Goal: Register for event/course

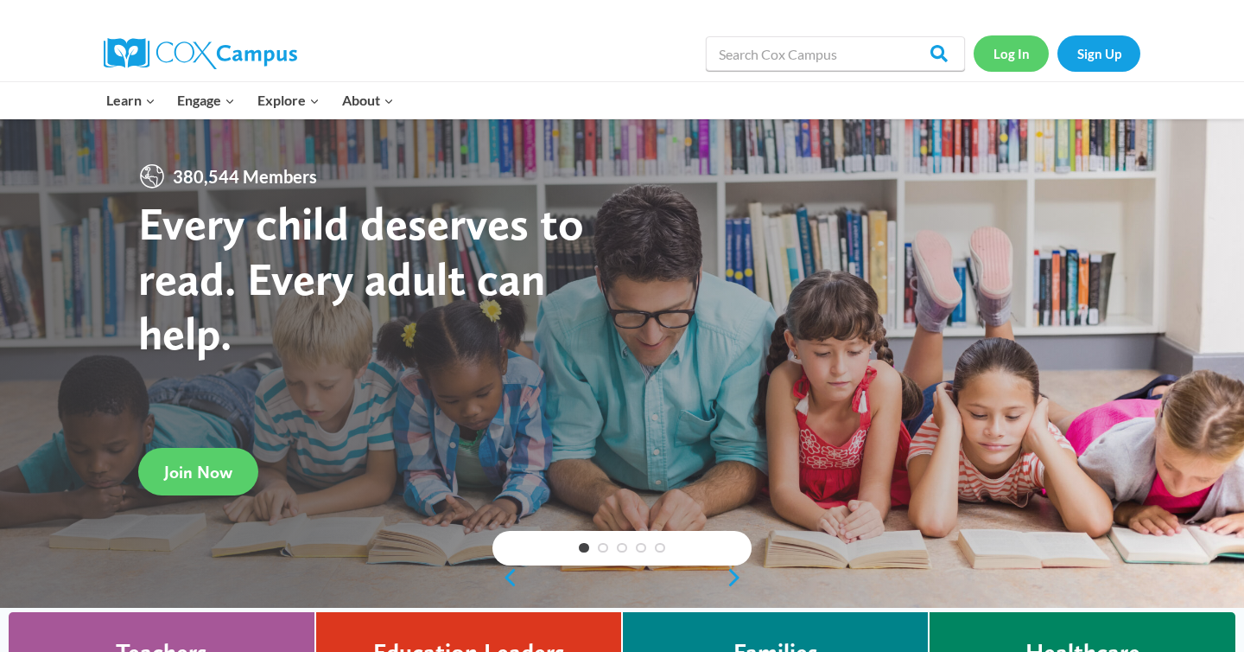
click at [1004, 52] on link "Log In" at bounding box center [1011, 52] width 75 height 35
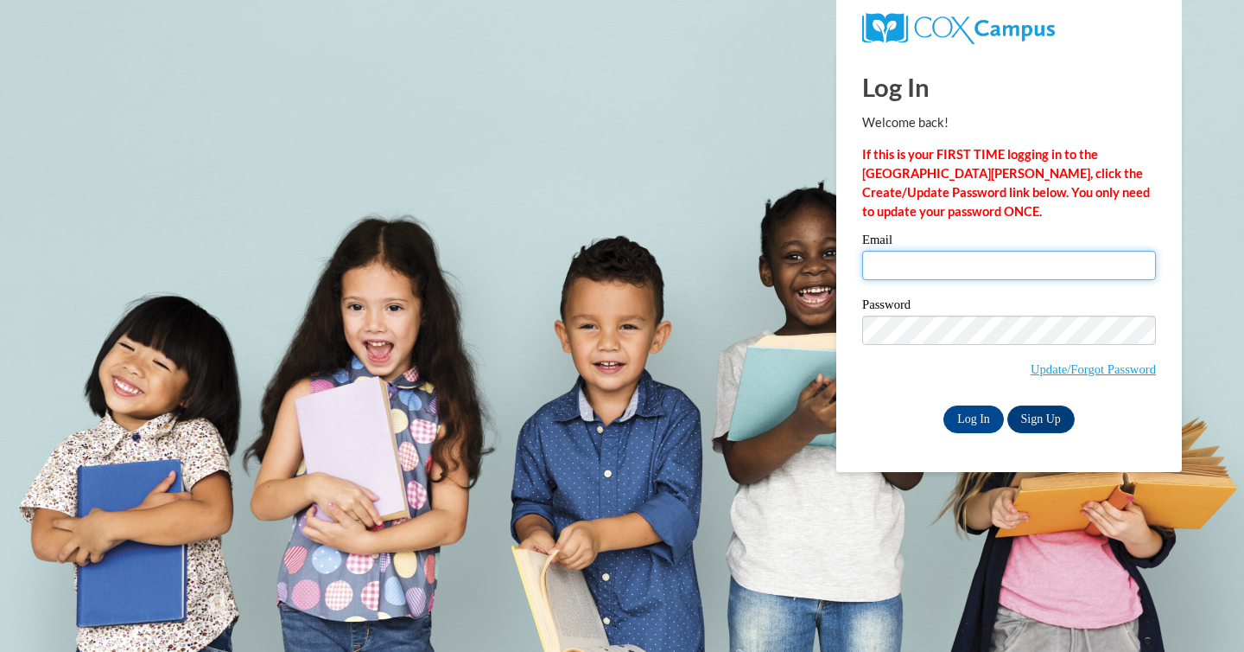
click at [911, 261] on input "Email" at bounding box center [1009, 265] width 294 height 29
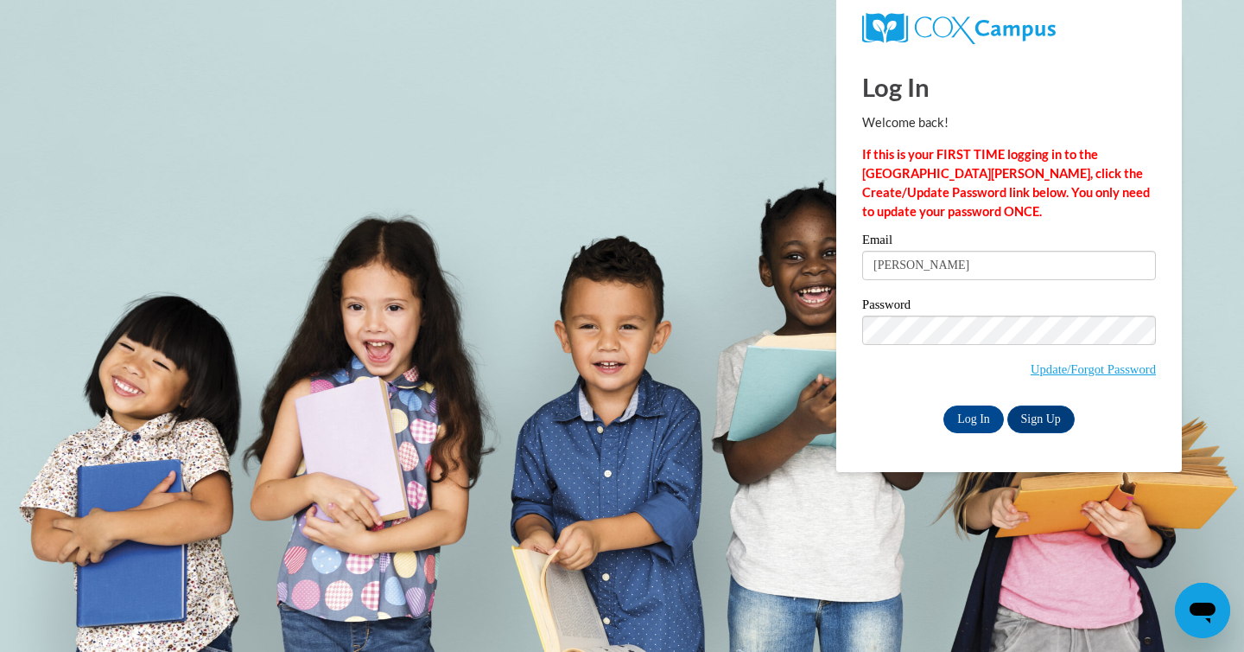
type input "[EMAIL_ADDRESS][DOMAIN_NAME]"
click at [981, 427] on input "Log In" at bounding box center [974, 419] width 60 height 28
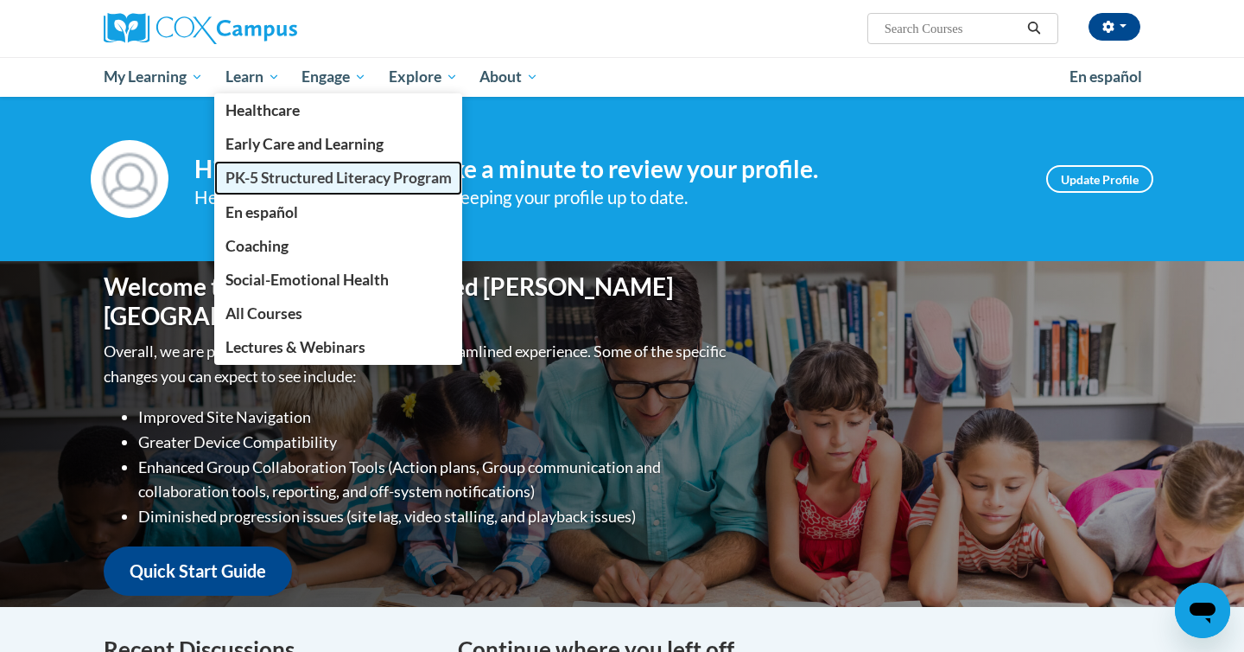
click at [237, 182] on span "PK-5 Structured Literacy Program" at bounding box center [339, 178] width 226 height 18
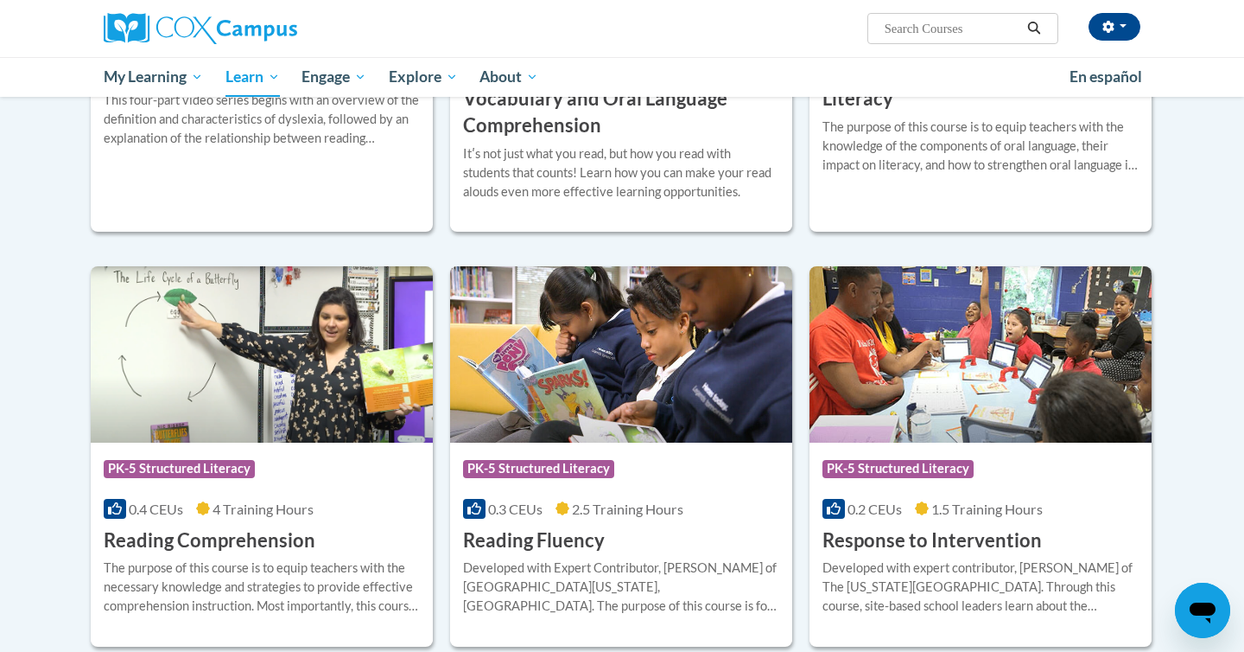
scroll to position [1285, 0]
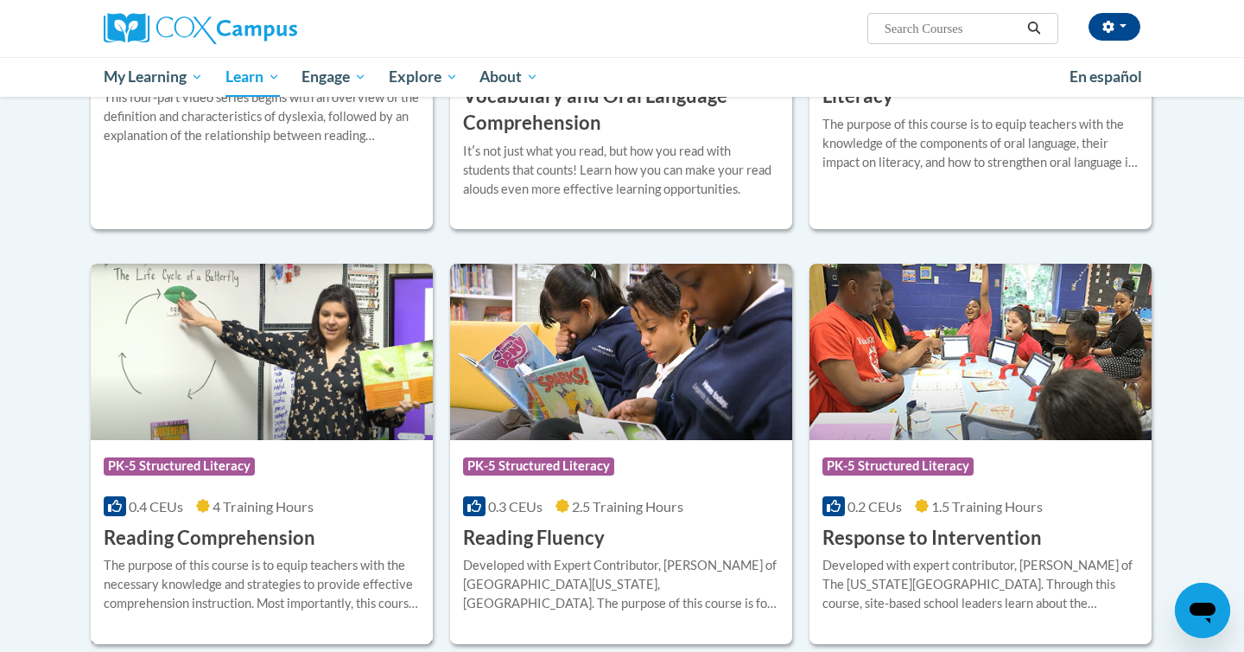
click at [179, 433] on img at bounding box center [262, 352] width 342 height 176
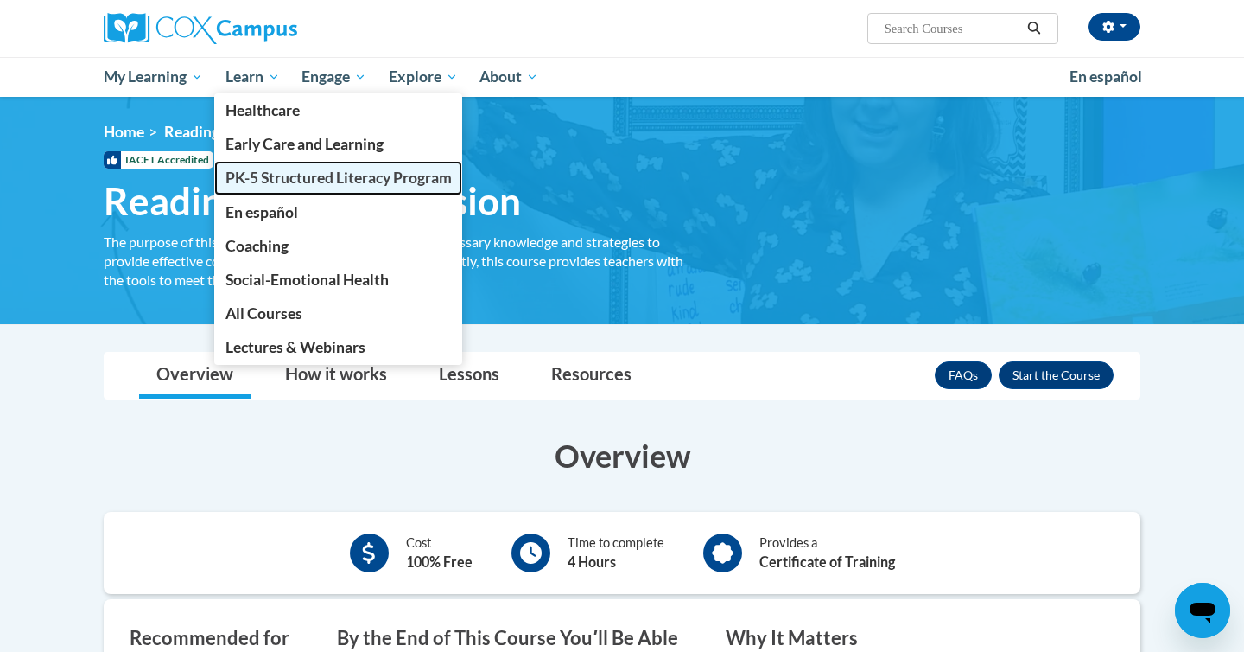
click at [278, 168] on link "PK-5 Structured Literacy Program" at bounding box center [338, 178] width 249 height 34
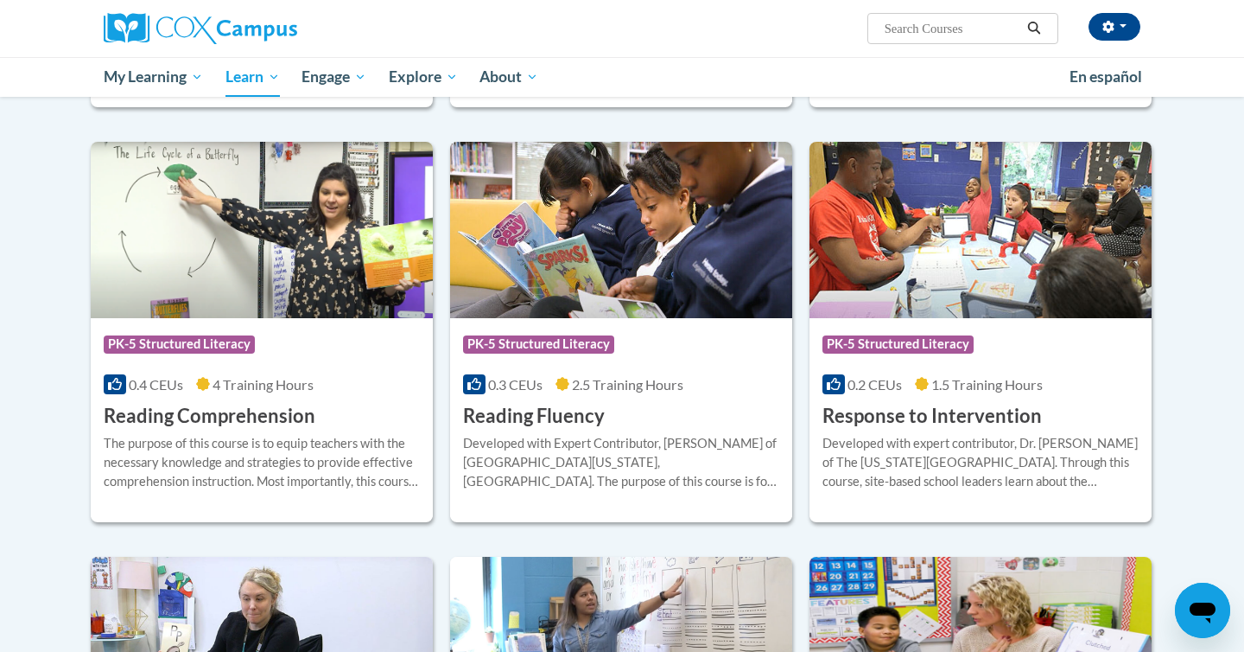
scroll to position [1415, 0]
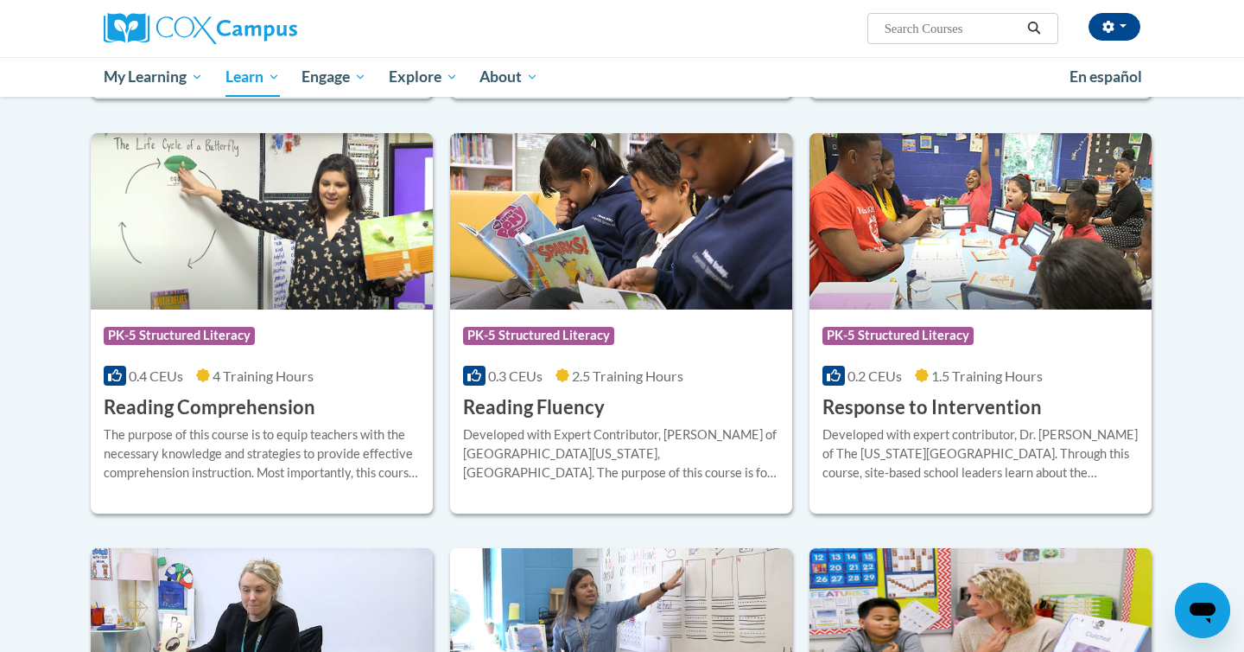
click at [264, 394] on h3 "Reading Comprehension" at bounding box center [210, 407] width 212 height 27
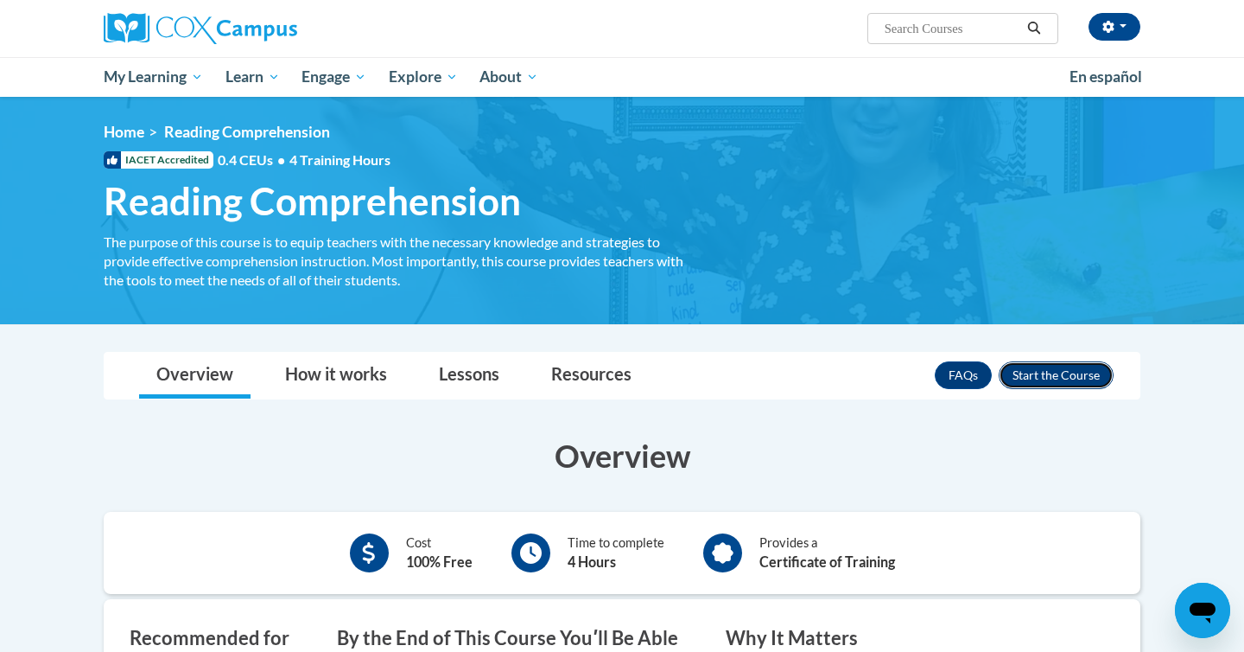
click at [1037, 372] on button "Enroll" at bounding box center [1056, 375] width 115 height 28
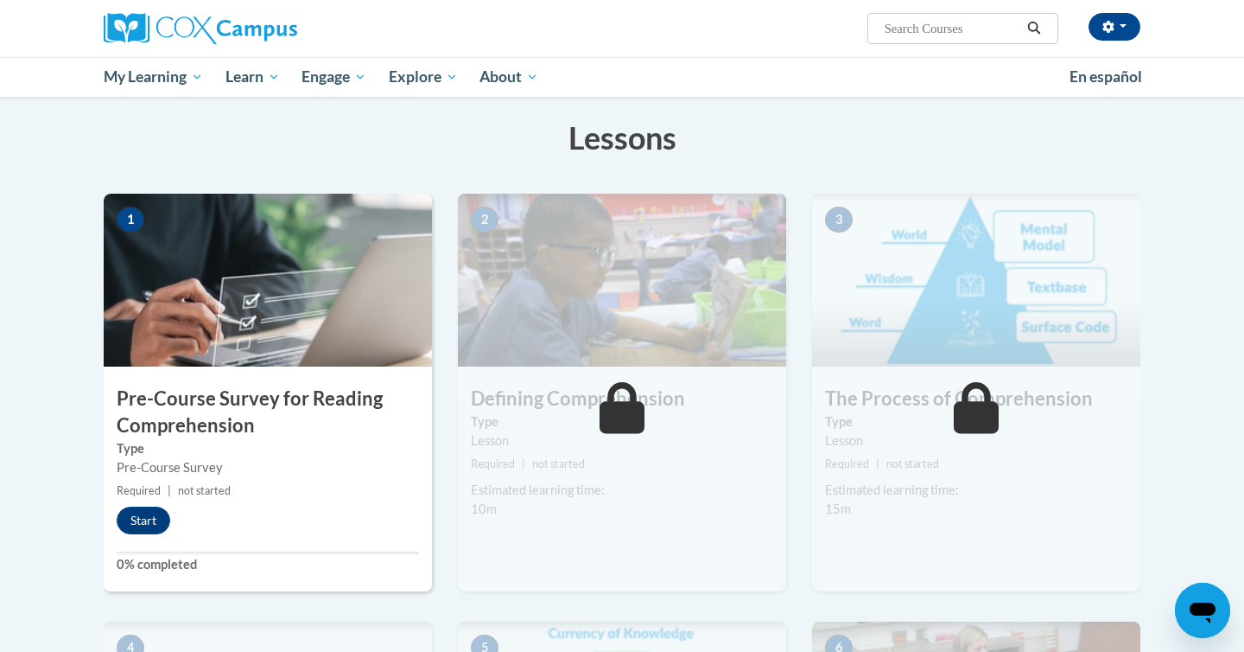
scroll to position [267, 0]
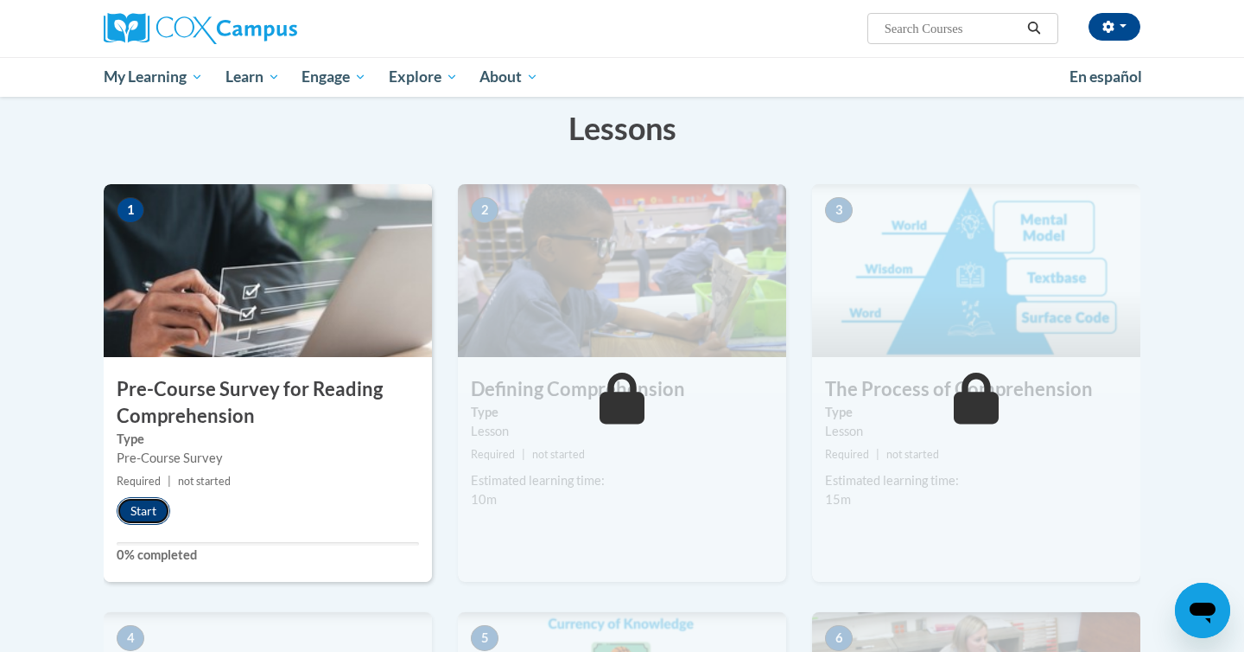
click at [166, 507] on button "Start" at bounding box center [144, 511] width 54 height 28
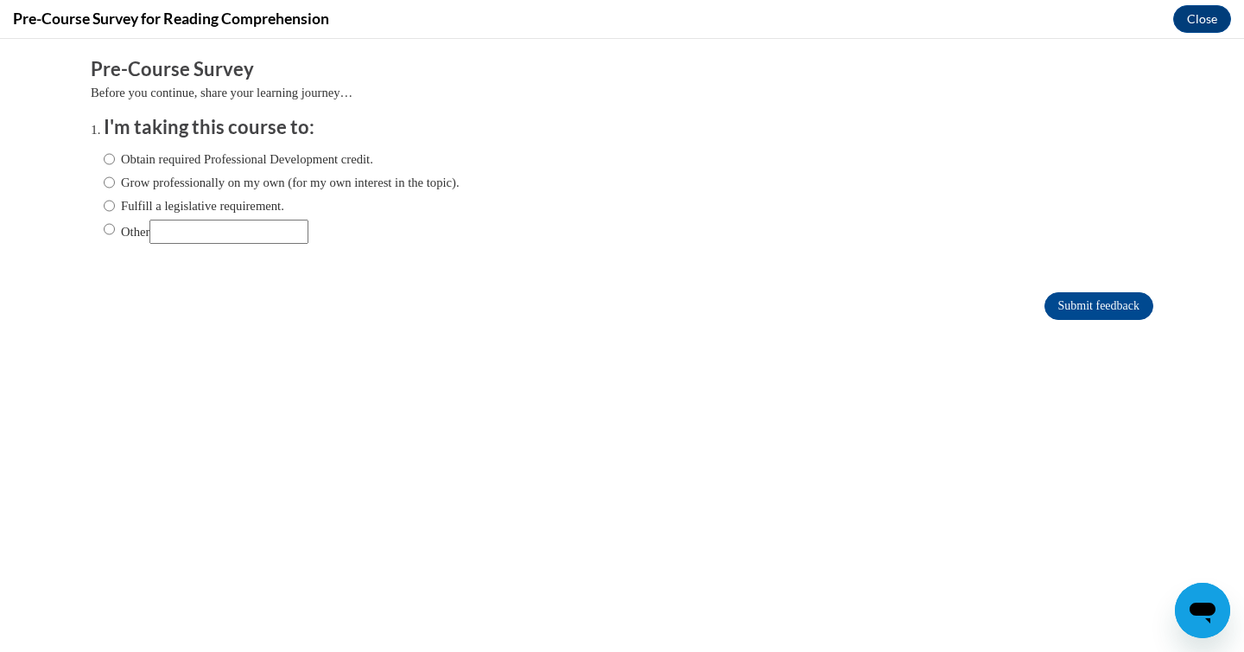
scroll to position [0, 0]
click at [105, 163] on input "Obtain required Professional Development credit." at bounding box center [109, 158] width 11 height 19
radio input "true"
click at [1059, 318] on input "Submit feedback" at bounding box center [1099, 306] width 109 height 28
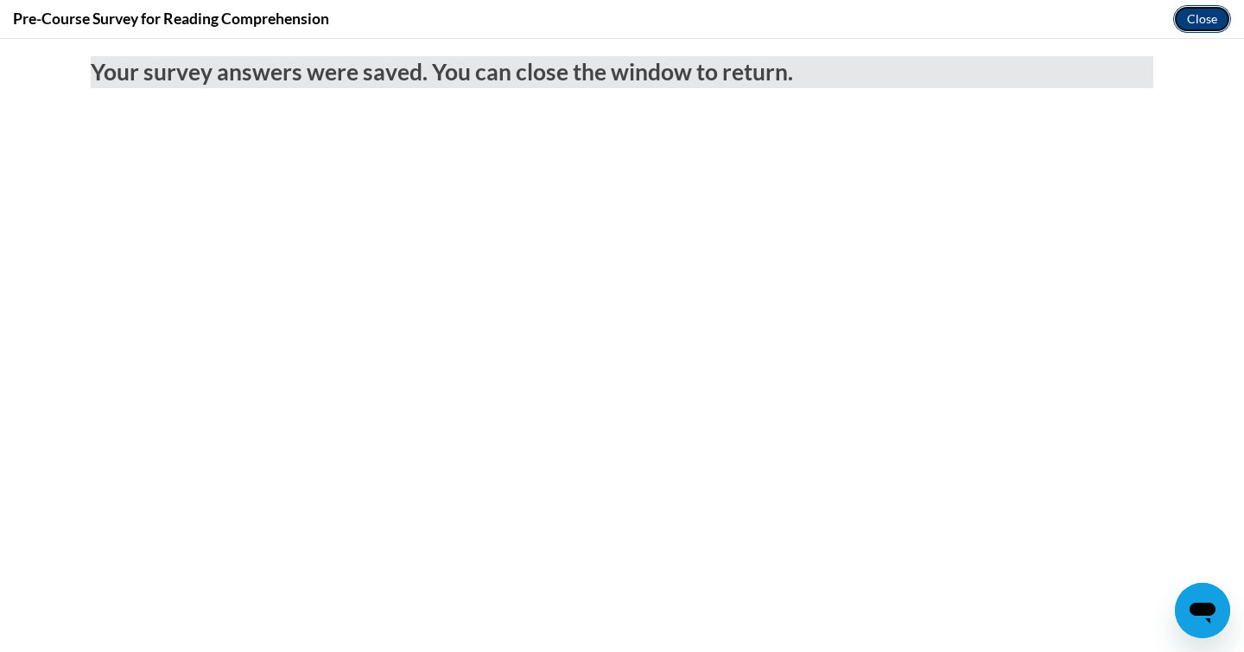
click at [1209, 27] on button "Close" at bounding box center [1202, 19] width 58 height 28
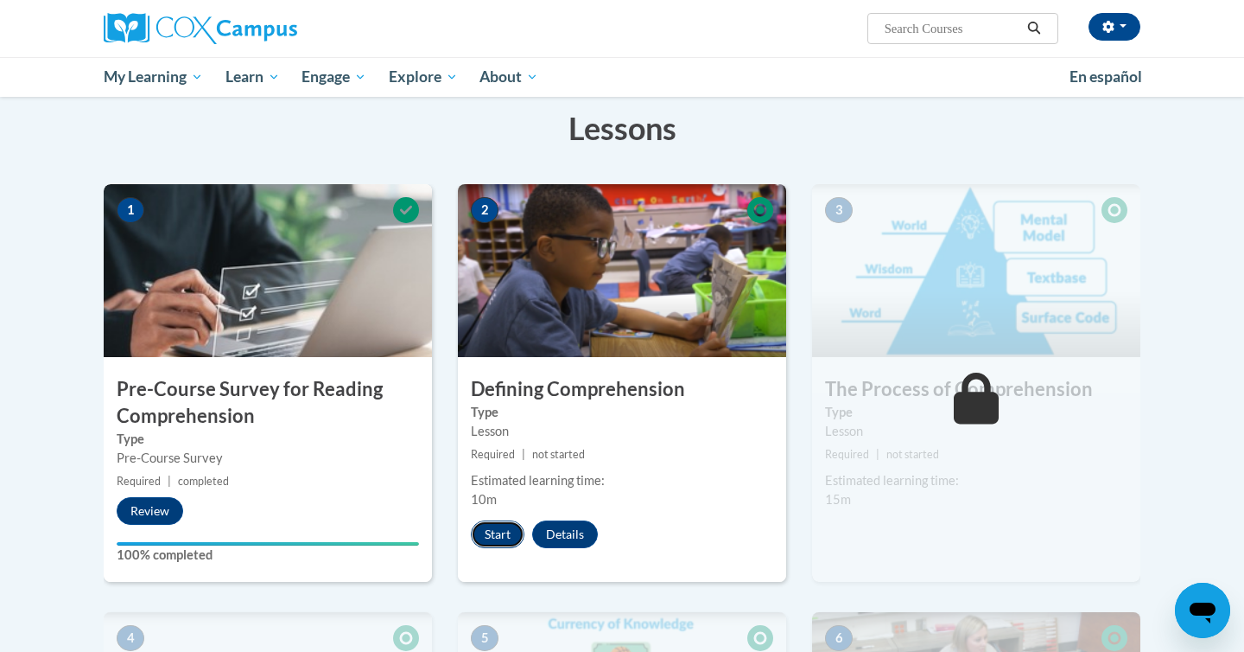
click at [512, 525] on button "Start" at bounding box center [498, 534] width 54 height 28
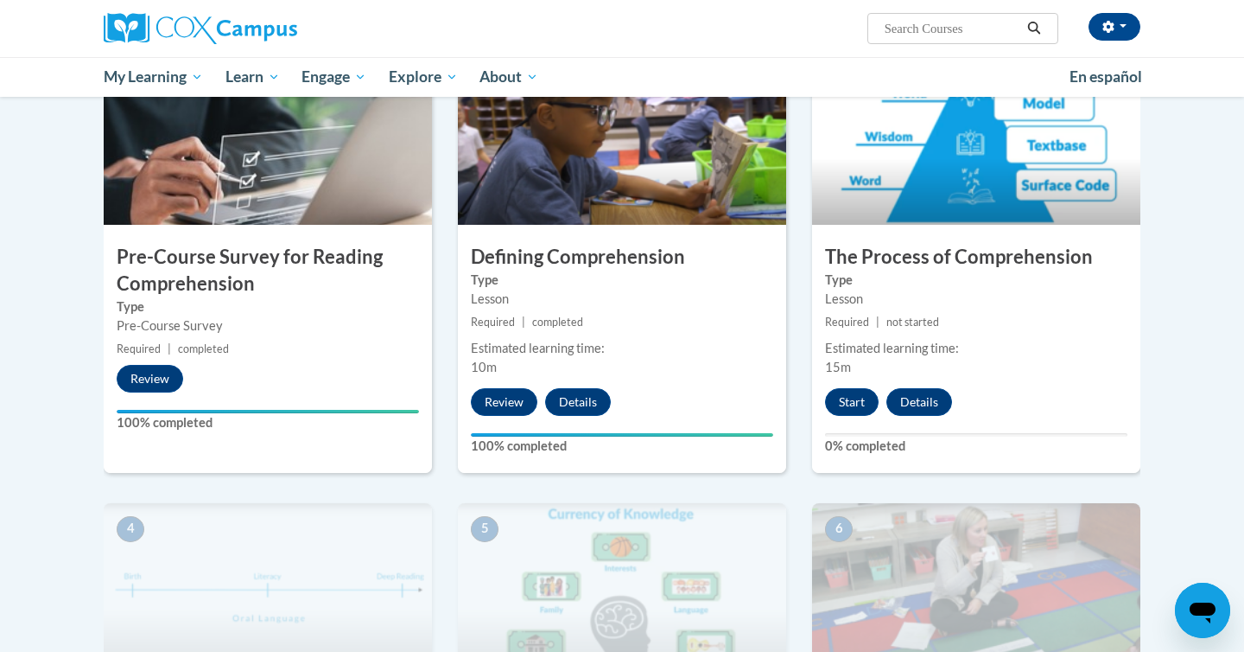
scroll to position [407, 0]
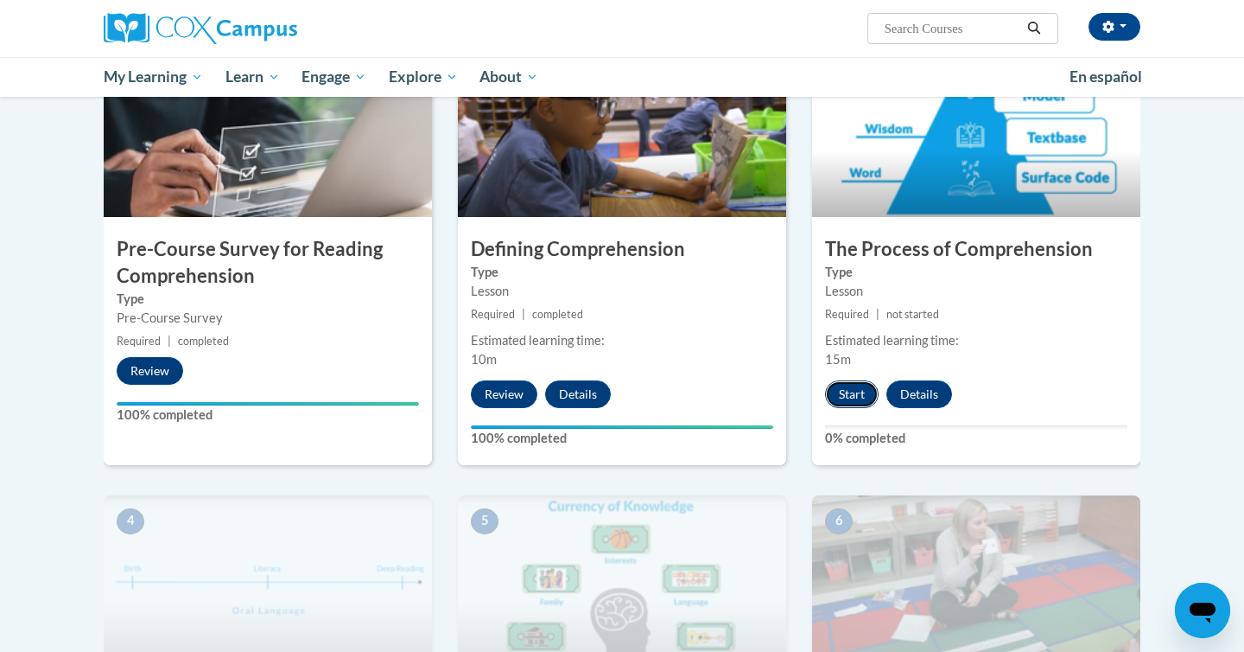
click at [839, 395] on button "Start" at bounding box center [852, 394] width 54 height 28
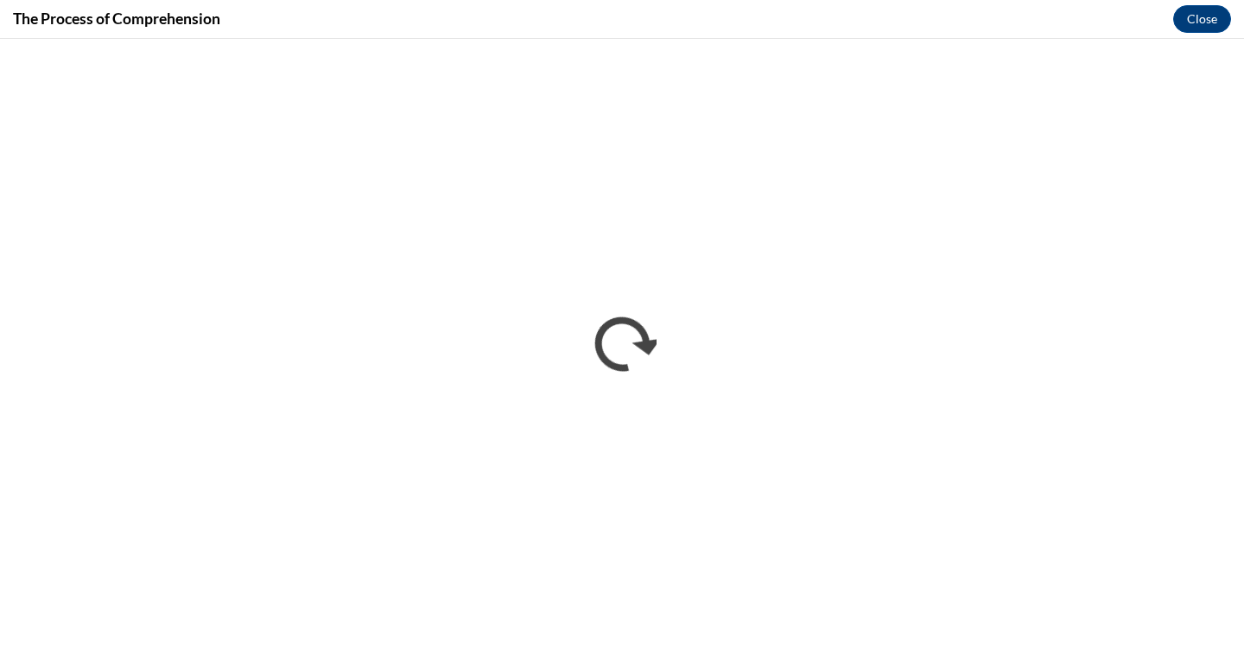
scroll to position [0, 0]
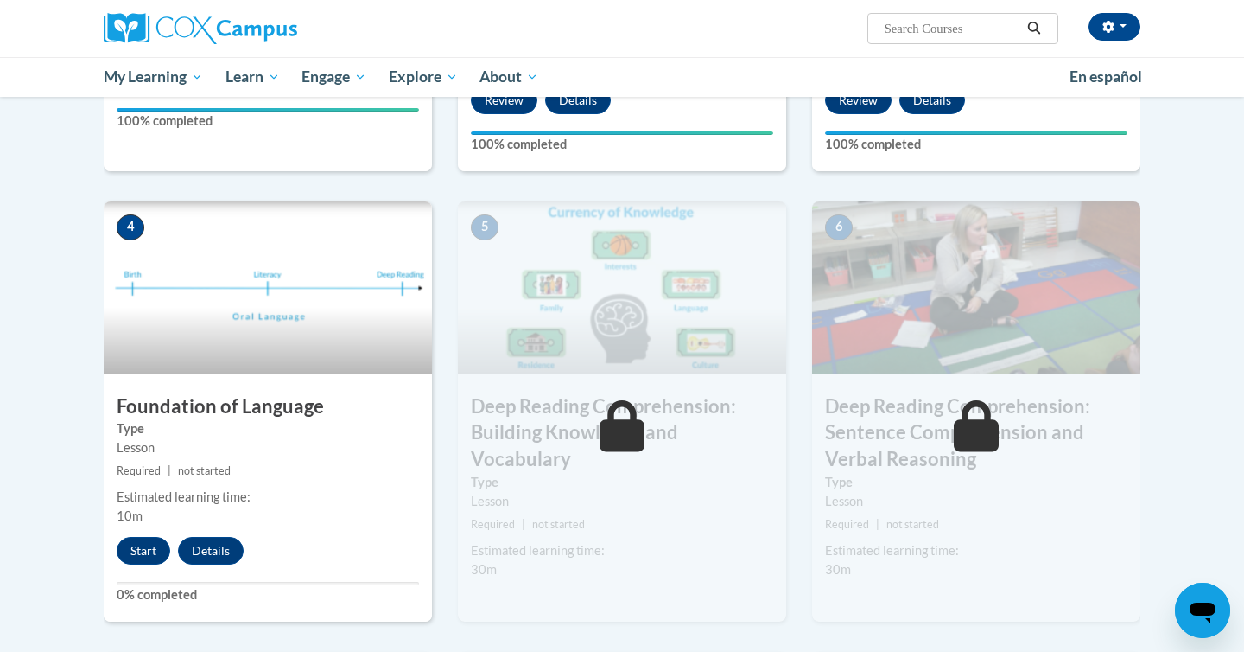
scroll to position [734, 0]
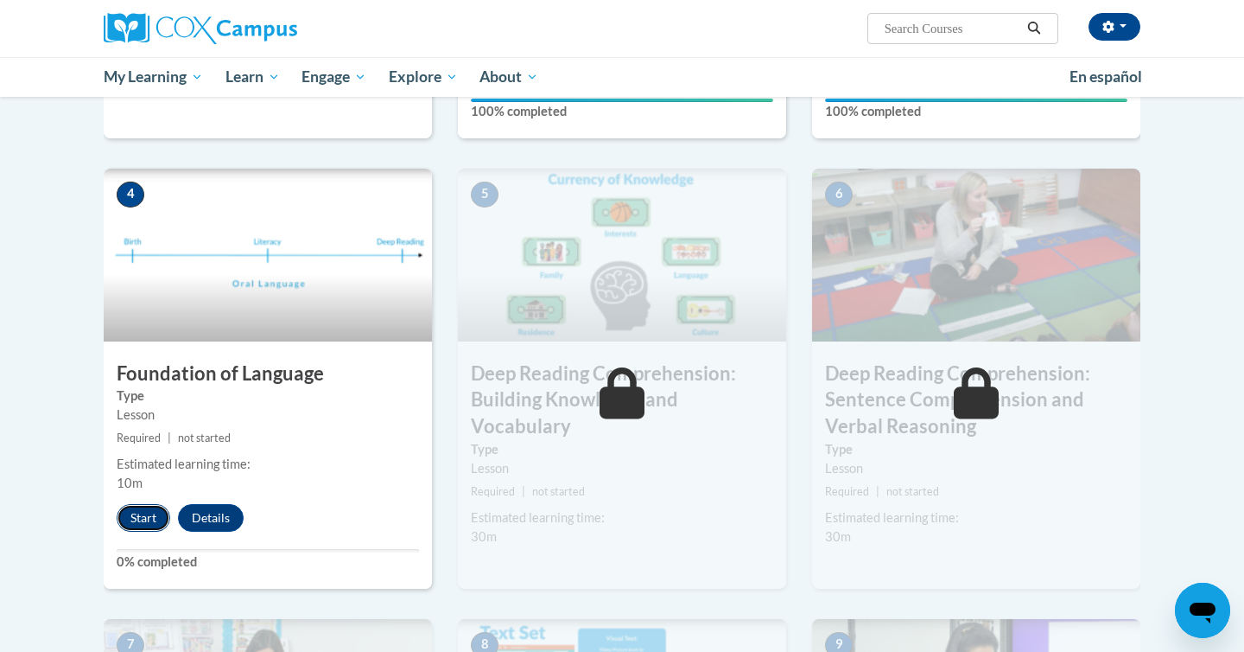
click at [121, 525] on button "Start" at bounding box center [144, 518] width 54 height 28
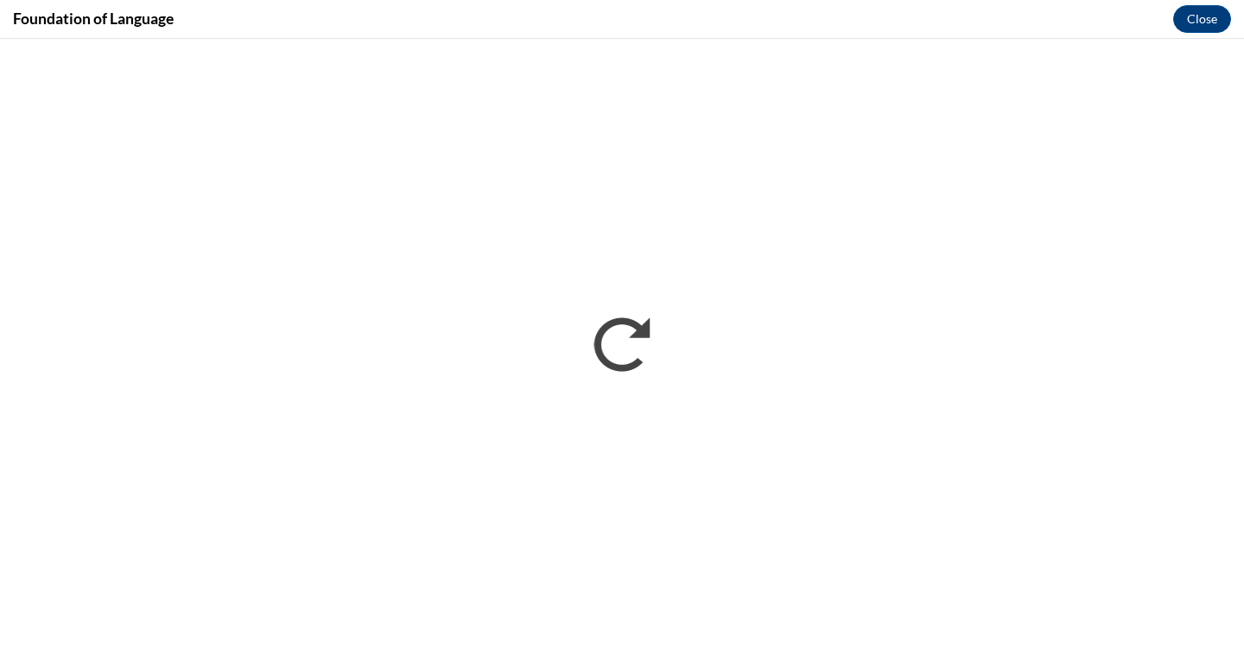
scroll to position [0, 0]
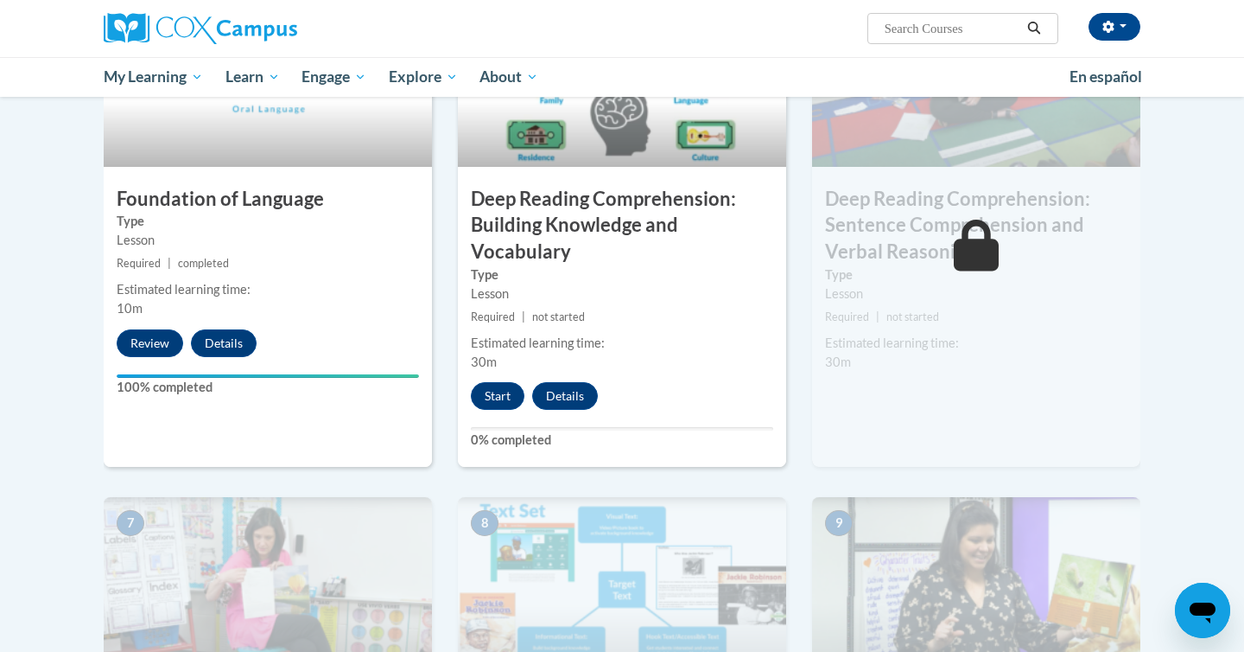
scroll to position [914, 0]
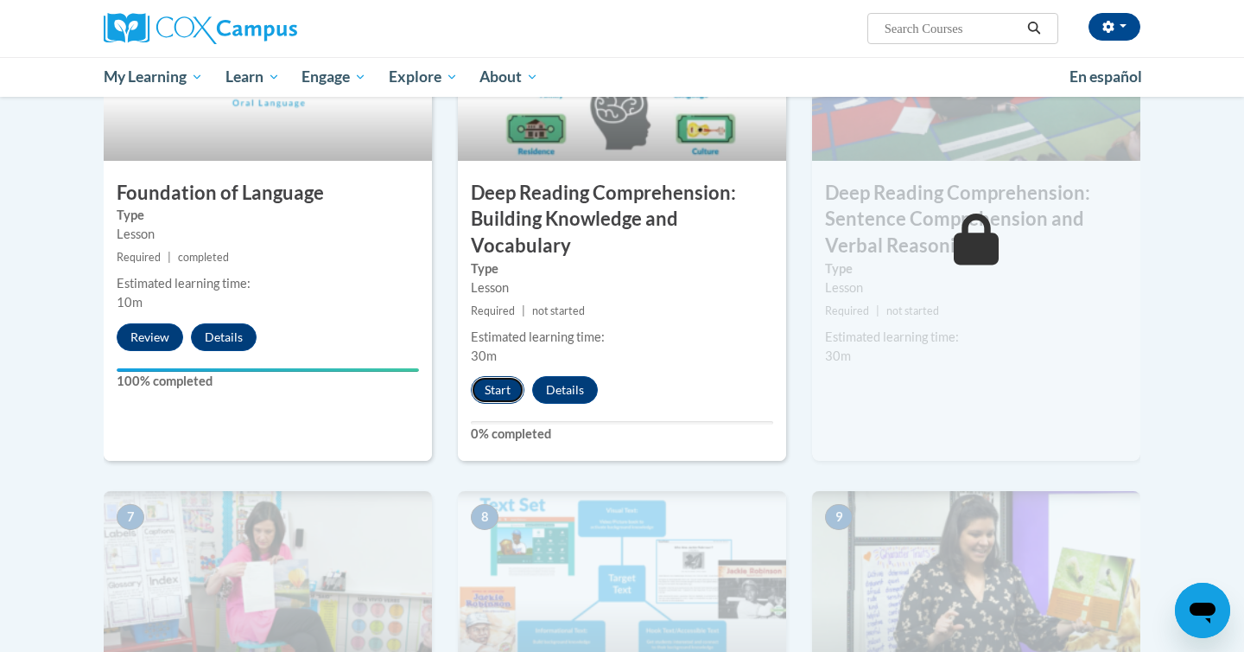
click at [487, 397] on button "Start" at bounding box center [498, 390] width 54 height 28
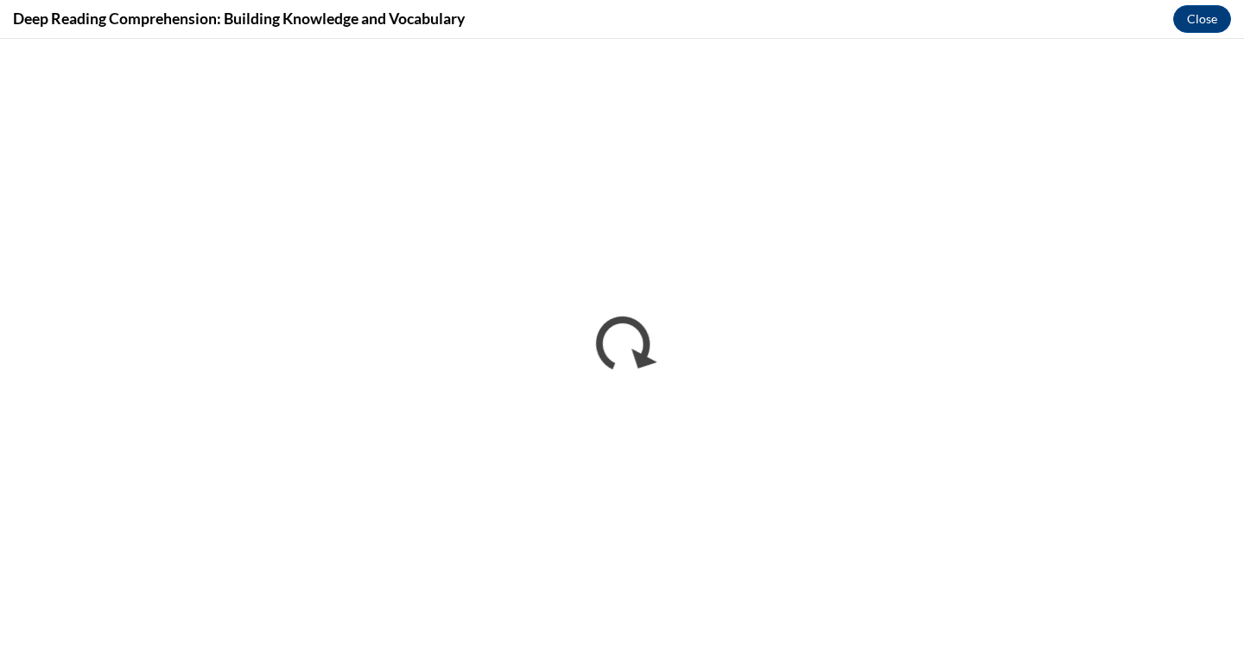
scroll to position [0, 0]
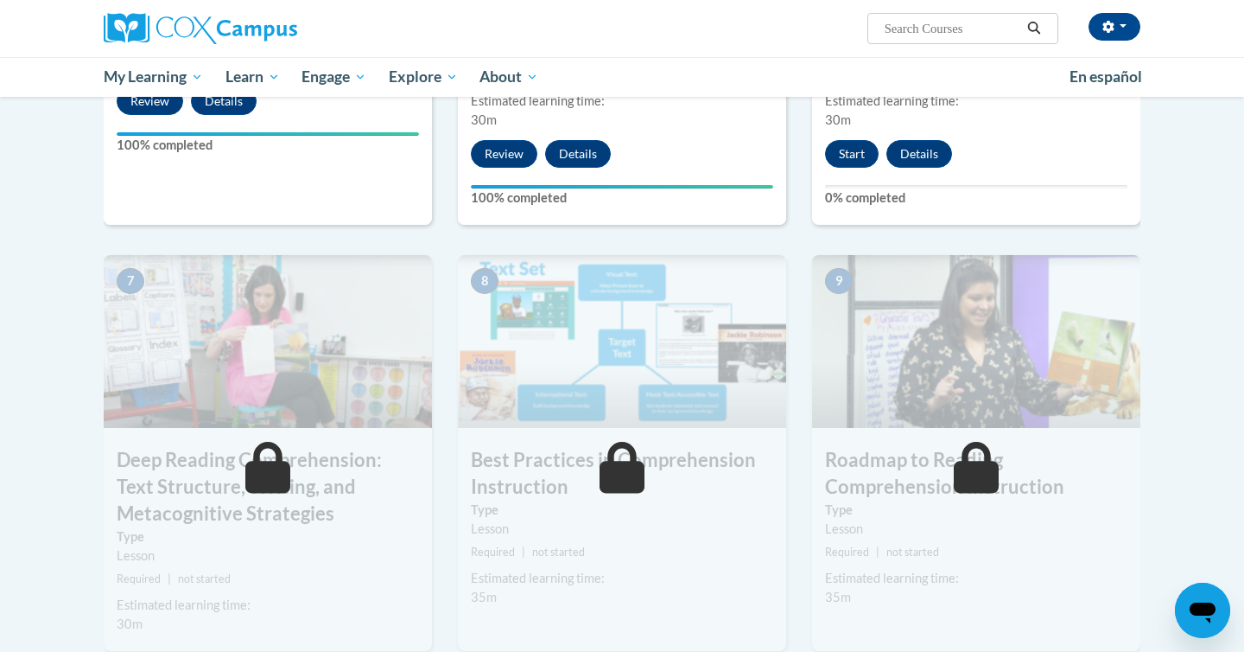
scroll to position [1149, 0]
click at [864, 163] on button "Start" at bounding box center [852, 155] width 54 height 28
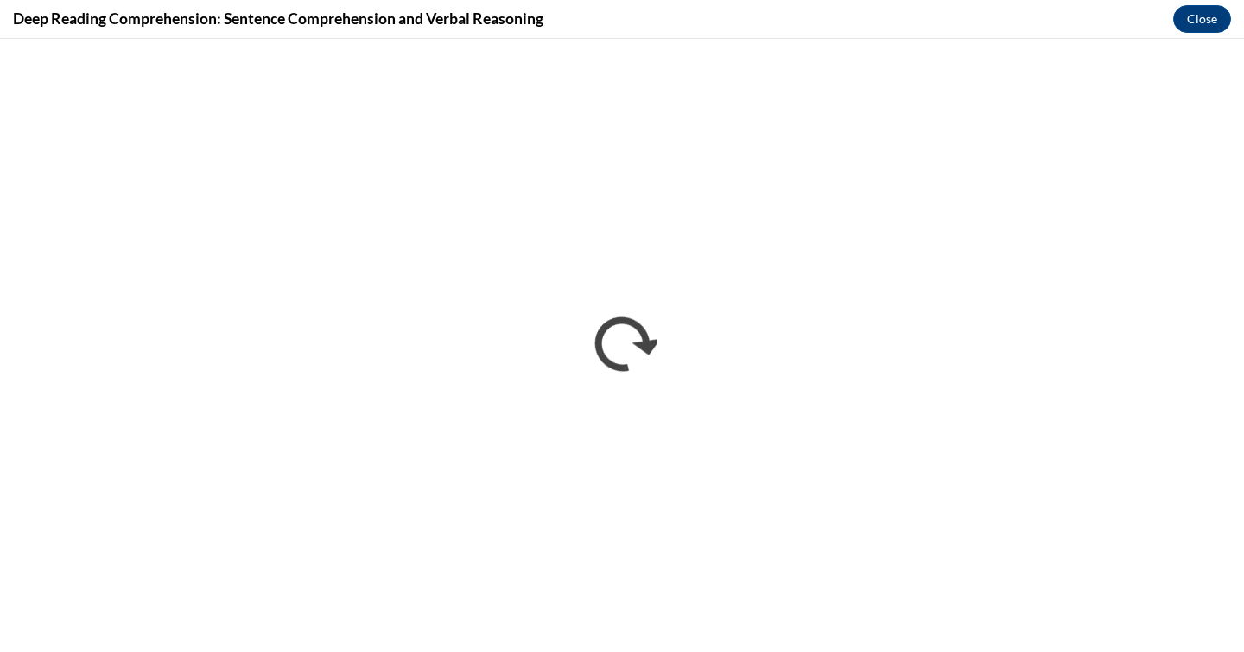
scroll to position [0, 0]
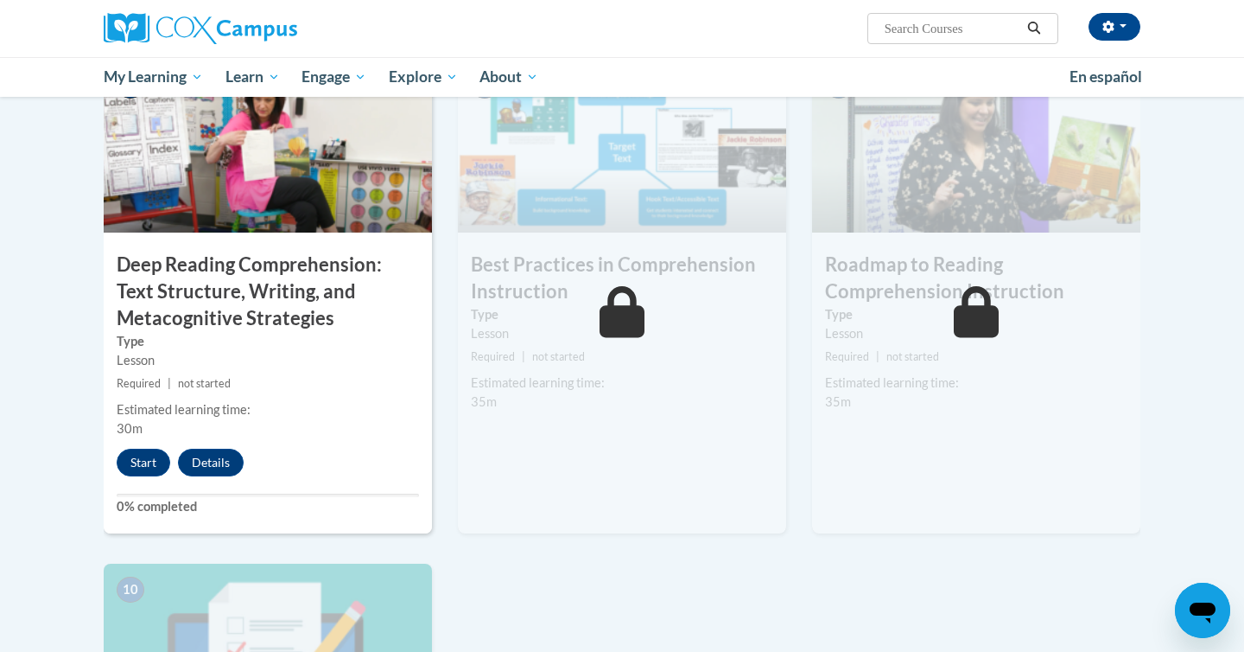
scroll to position [1346, 0]
click at [136, 469] on button "Start" at bounding box center [144, 462] width 54 height 28
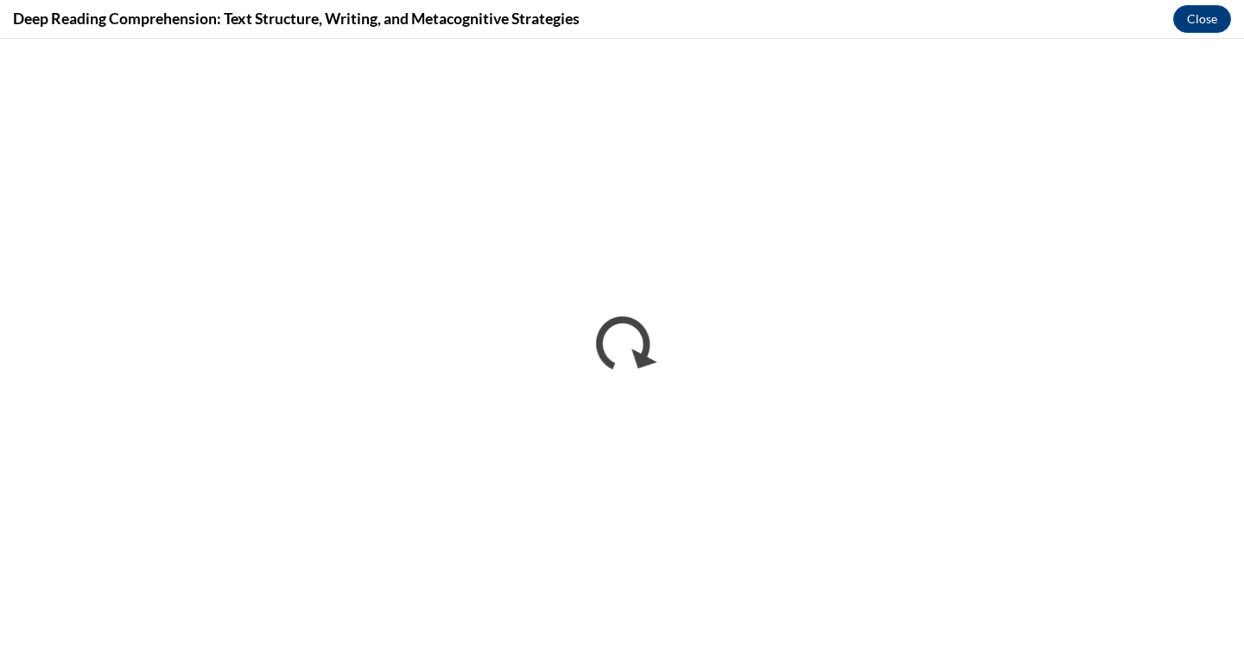
scroll to position [0, 0]
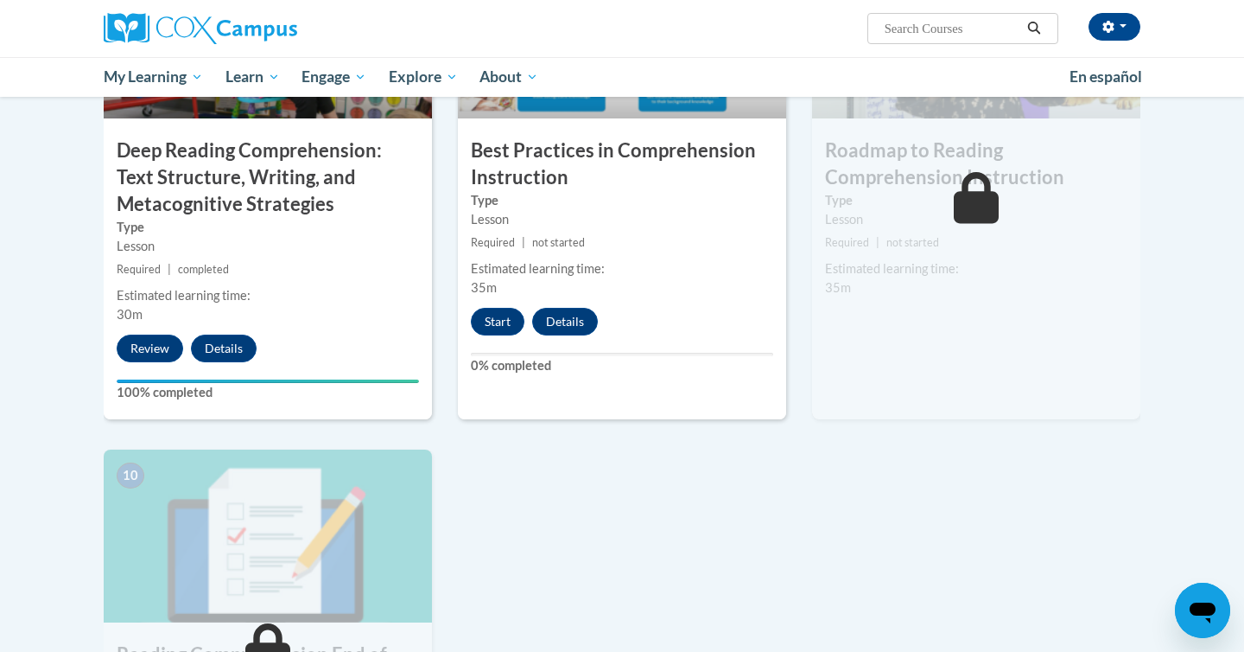
scroll to position [1459, 0]
click at [590, 242] on small "Required | not started" at bounding box center [622, 243] width 328 height 19
click at [500, 333] on button "Start" at bounding box center [498, 322] width 54 height 28
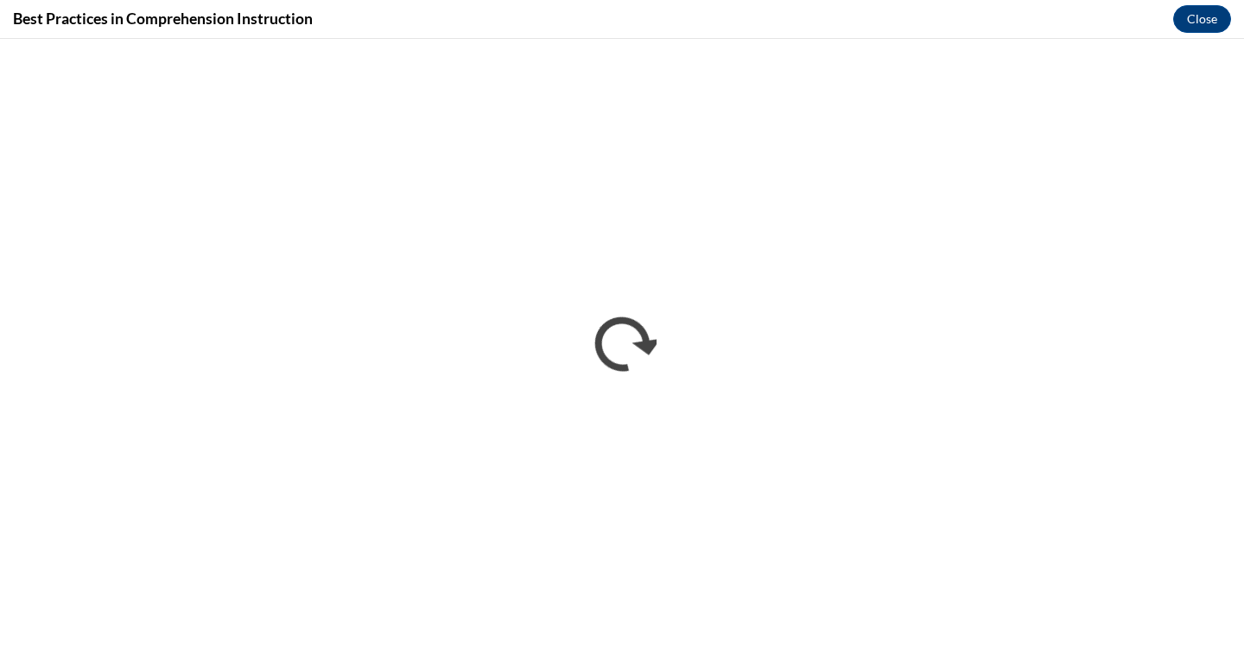
scroll to position [0, 0]
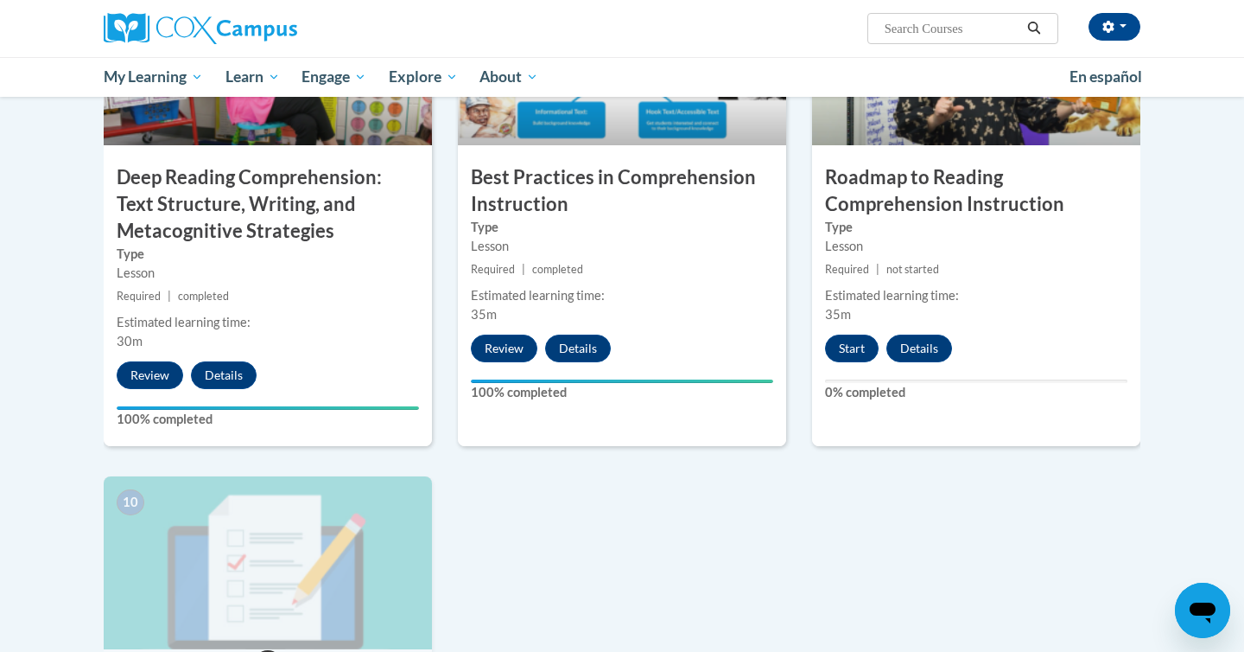
scroll to position [1434, 0]
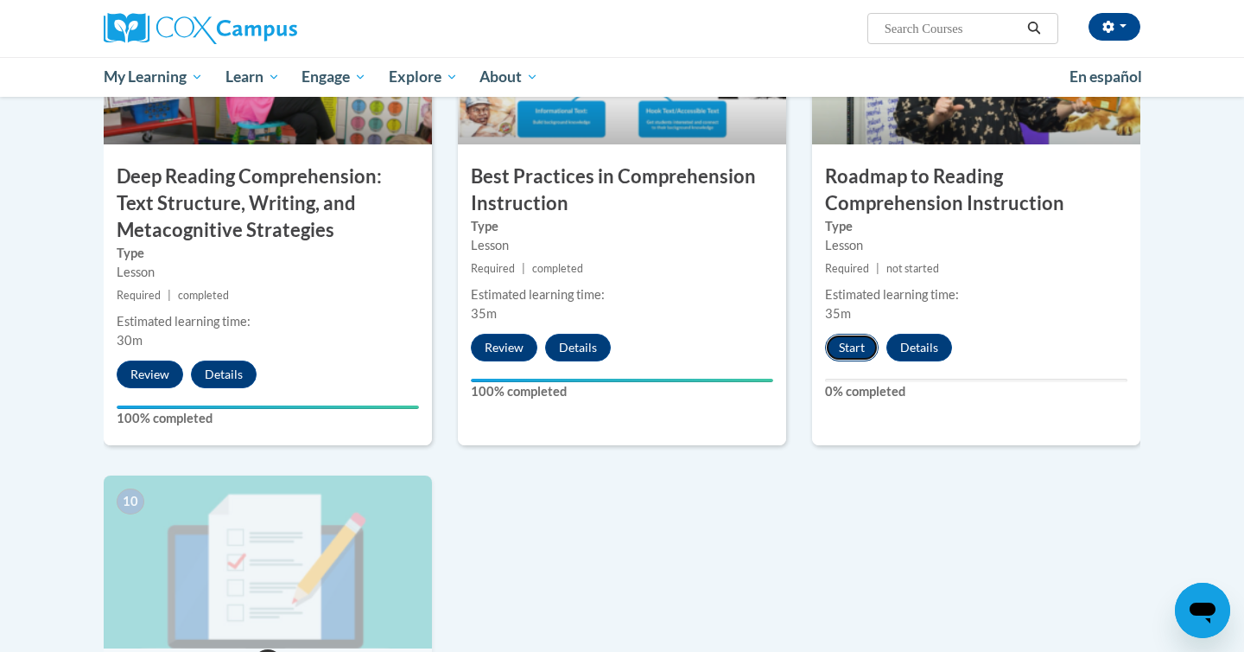
click at [855, 348] on button "Start" at bounding box center [852, 348] width 54 height 28
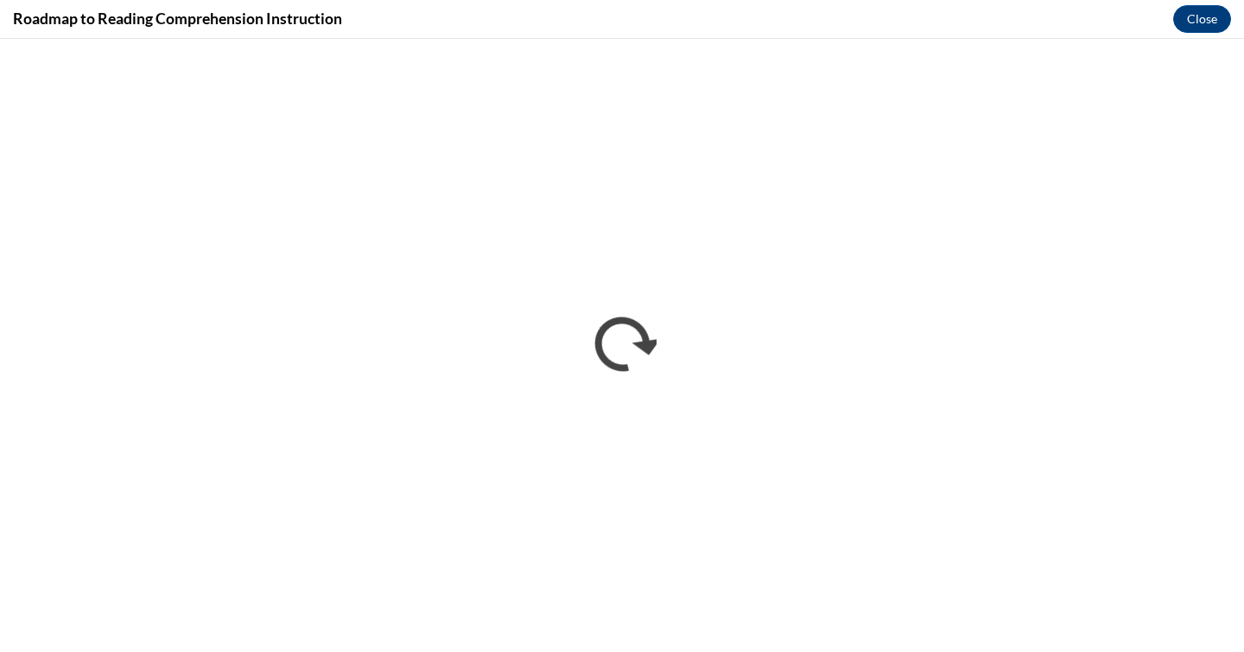
scroll to position [0, 0]
